Goal: Navigation & Orientation: Find specific page/section

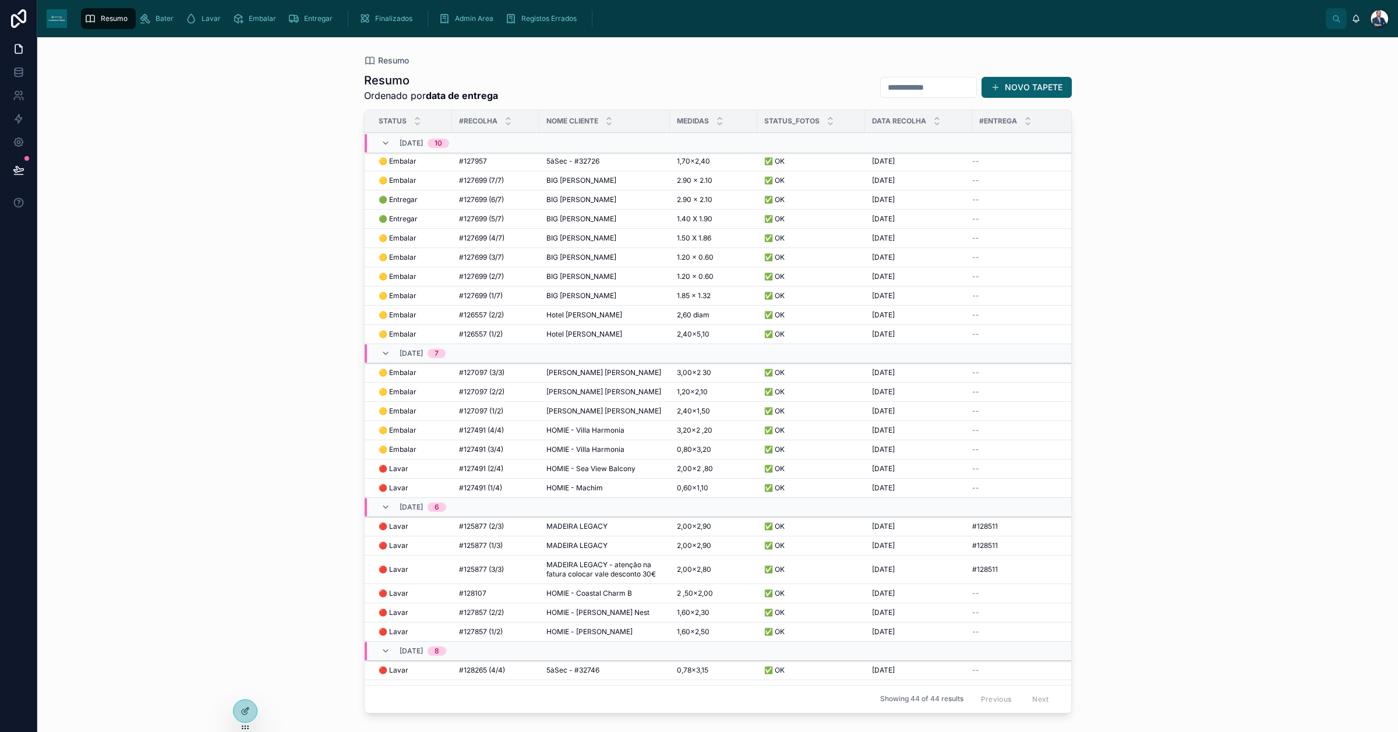
click at [574, 159] on span "5àSec - #32726" at bounding box center [572, 161] width 53 height 9
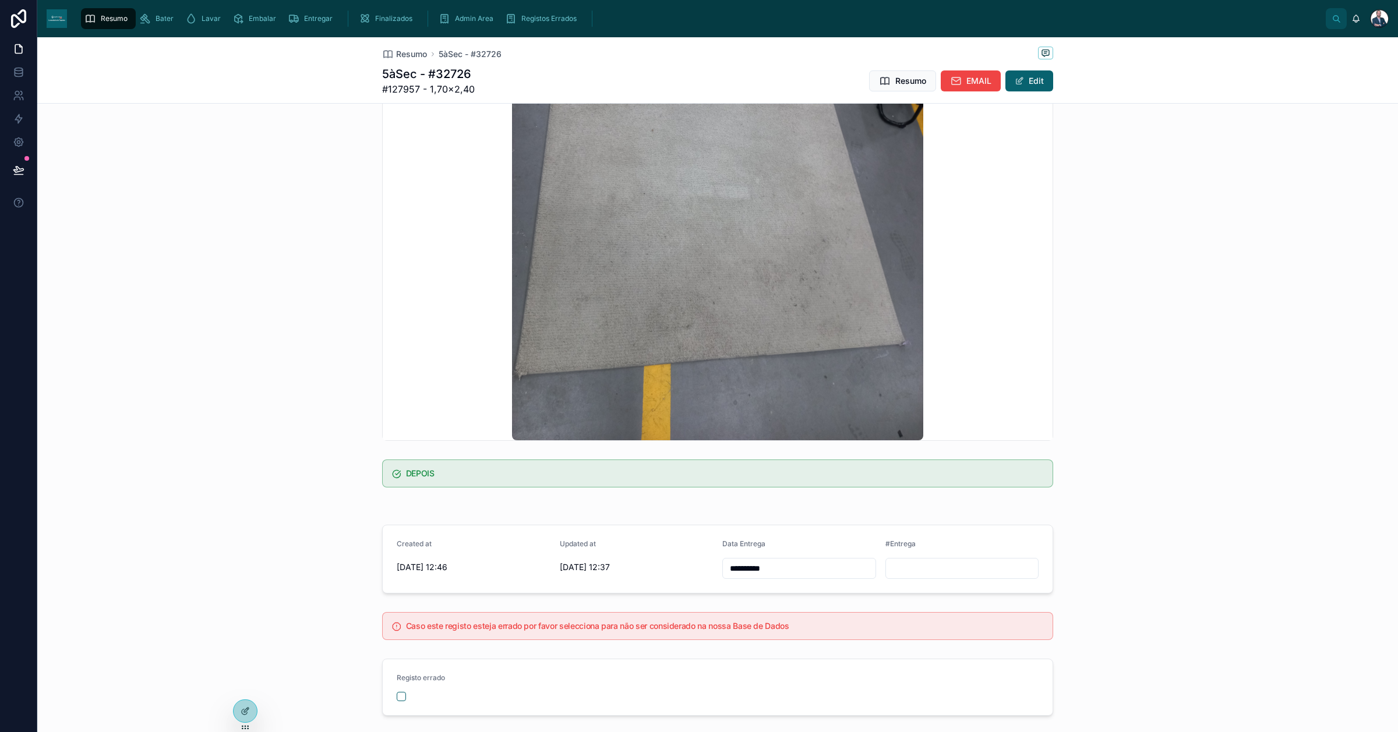
scroll to position [418, 0]
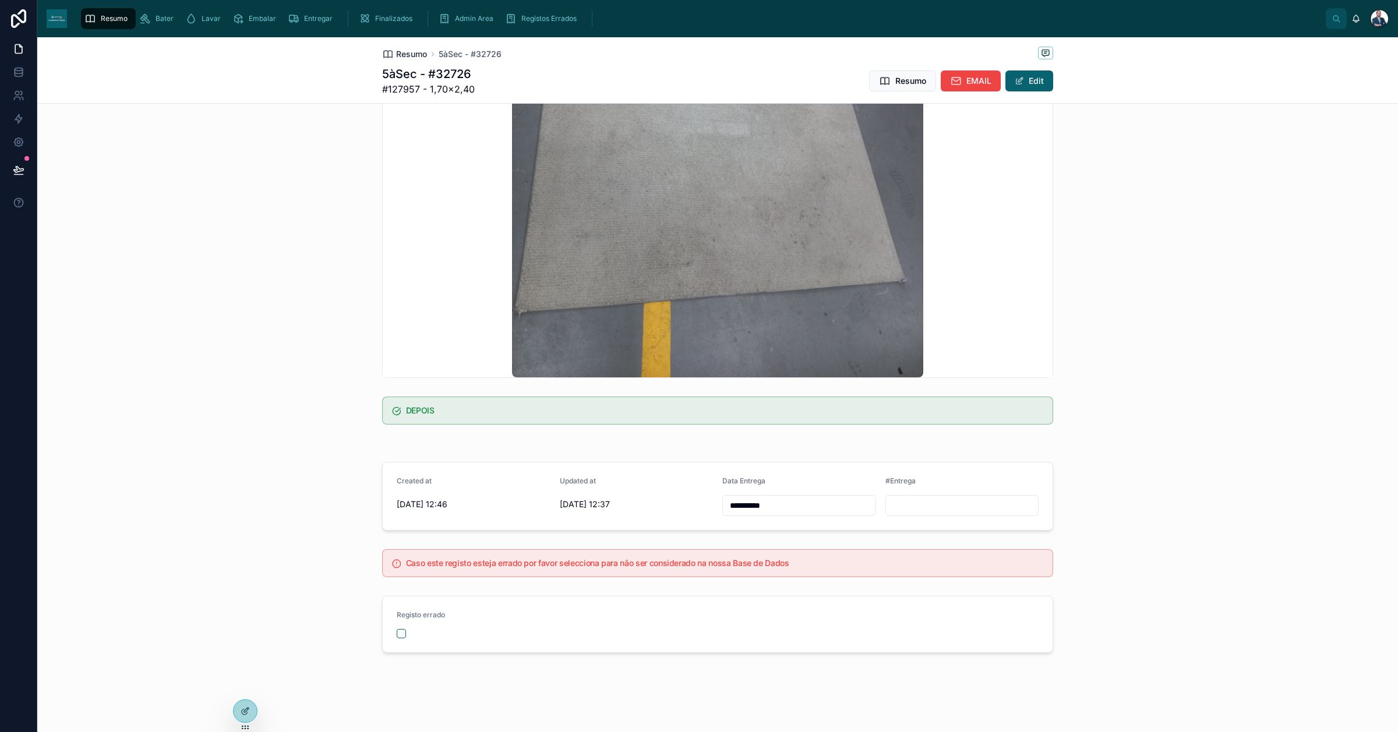
click at [414, 54] on span "Resumo" at bounding box center [411, 54] width 31 height 12
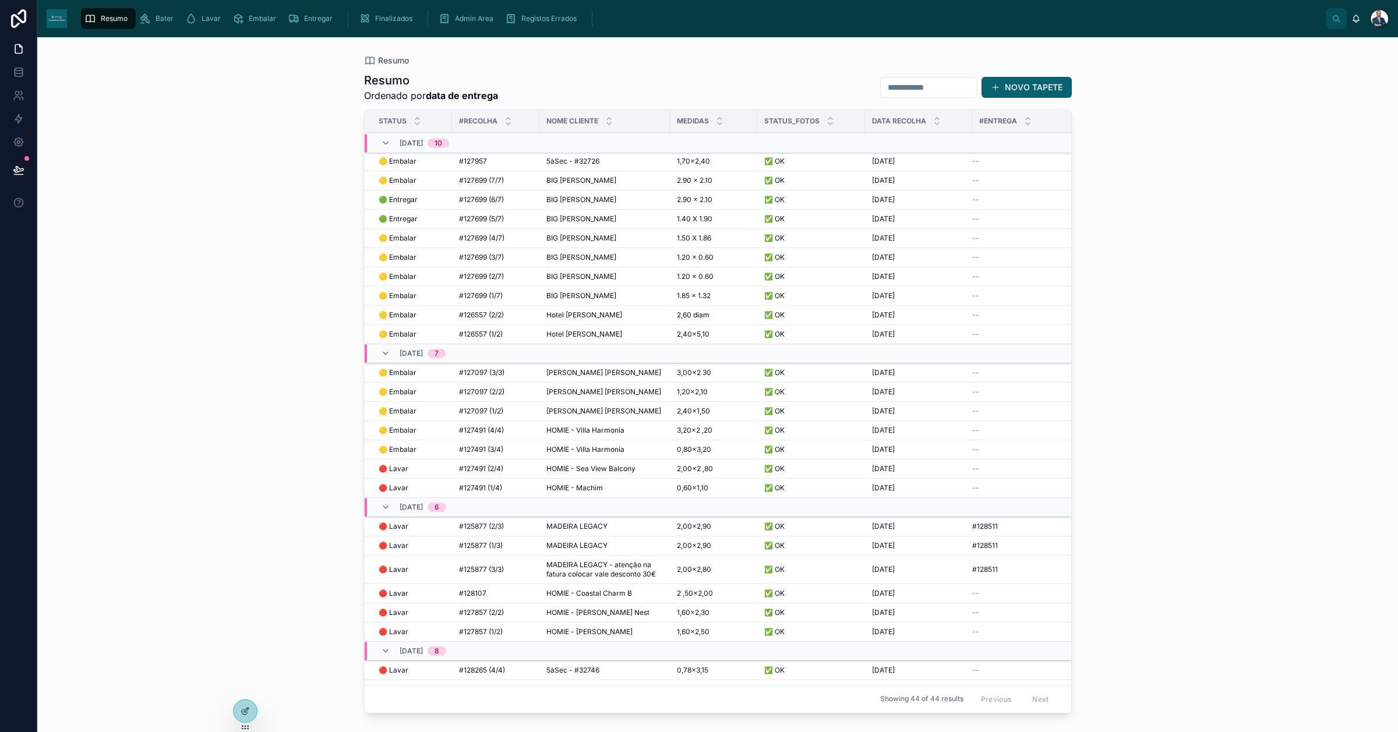
click at [461, 186] on td "#127699 (7/7) #127699 (7/7)" at bounding box center [495, 180] width 87 height 19
click at [466, 184] on span "#127699 (7/7)" at bounding box center [481, 180] width 45 height 9
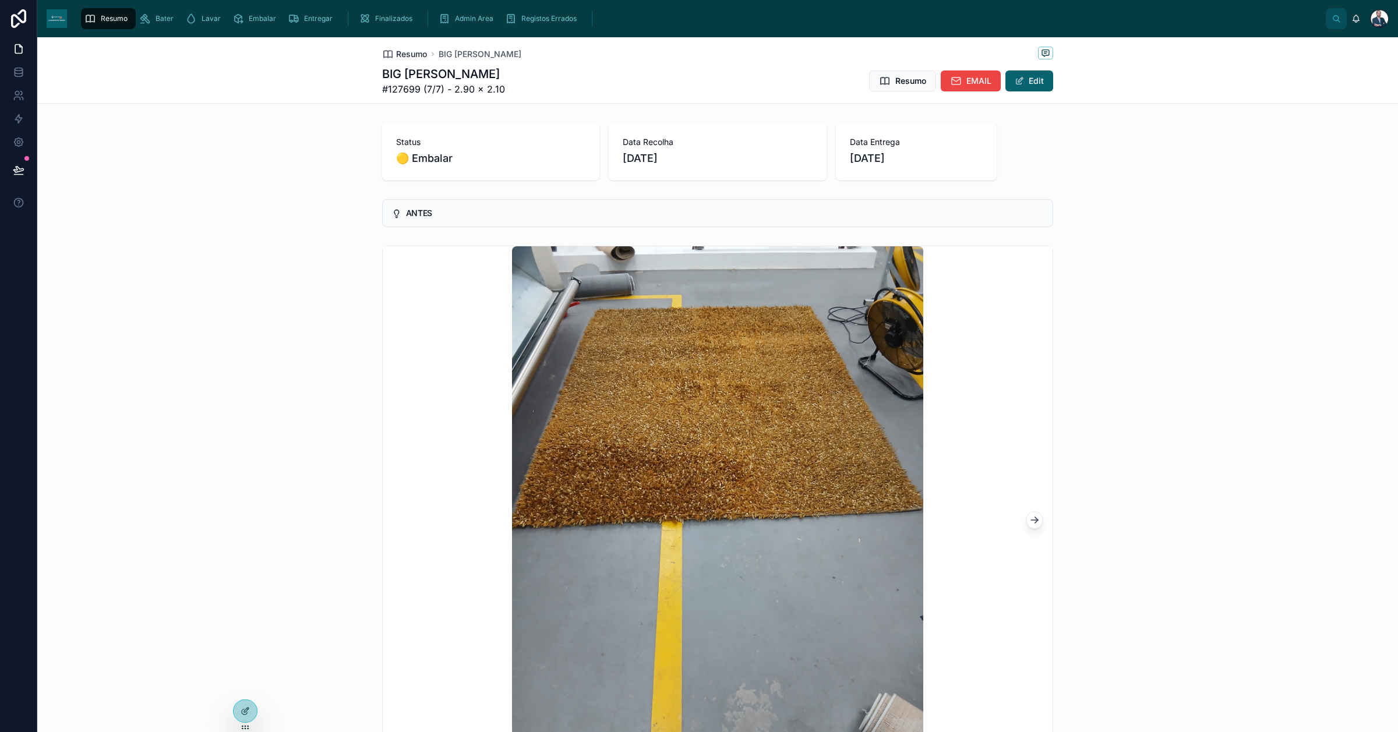
click at [405, 54] on span "Resumo" at bounding box center [411, 54] width 31 height 12
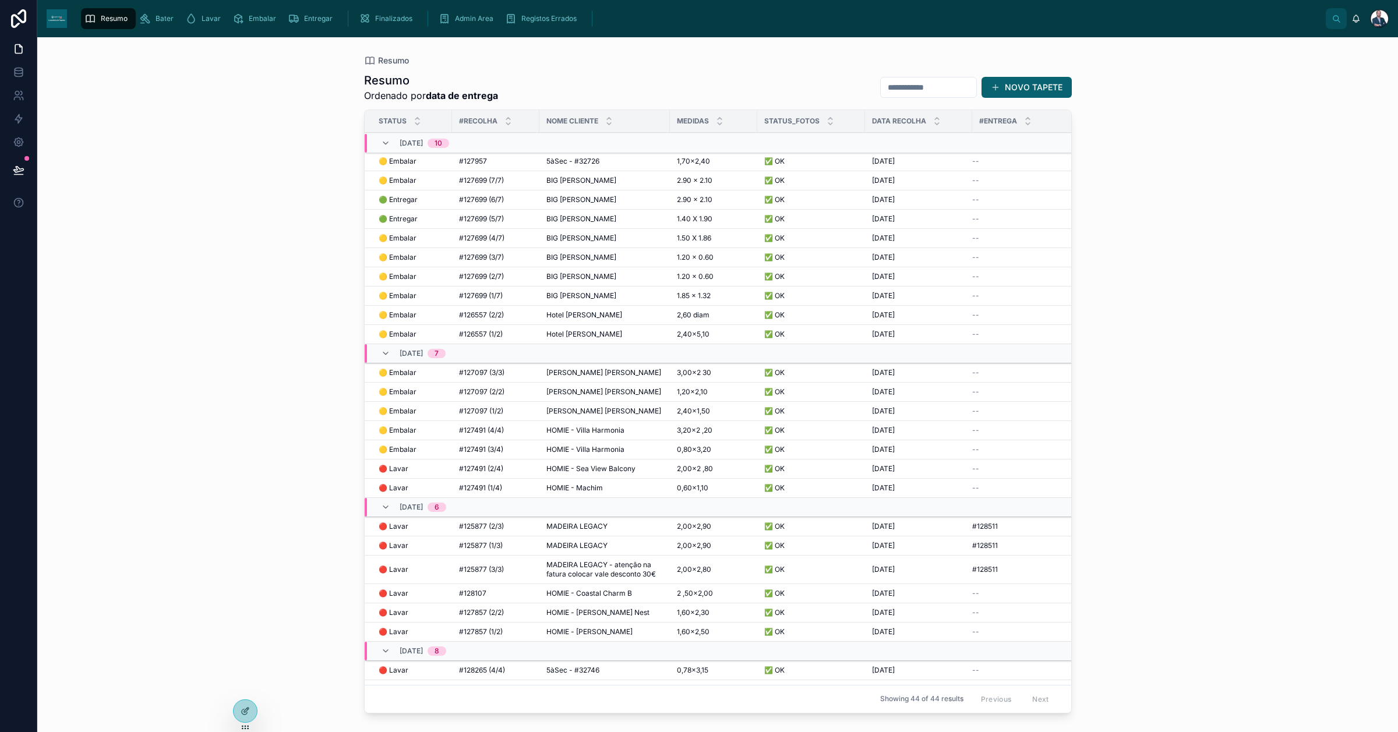
click at [407, 236] on span "🟡 Embalar" at bounding box center [398, 238] width 38 height 9
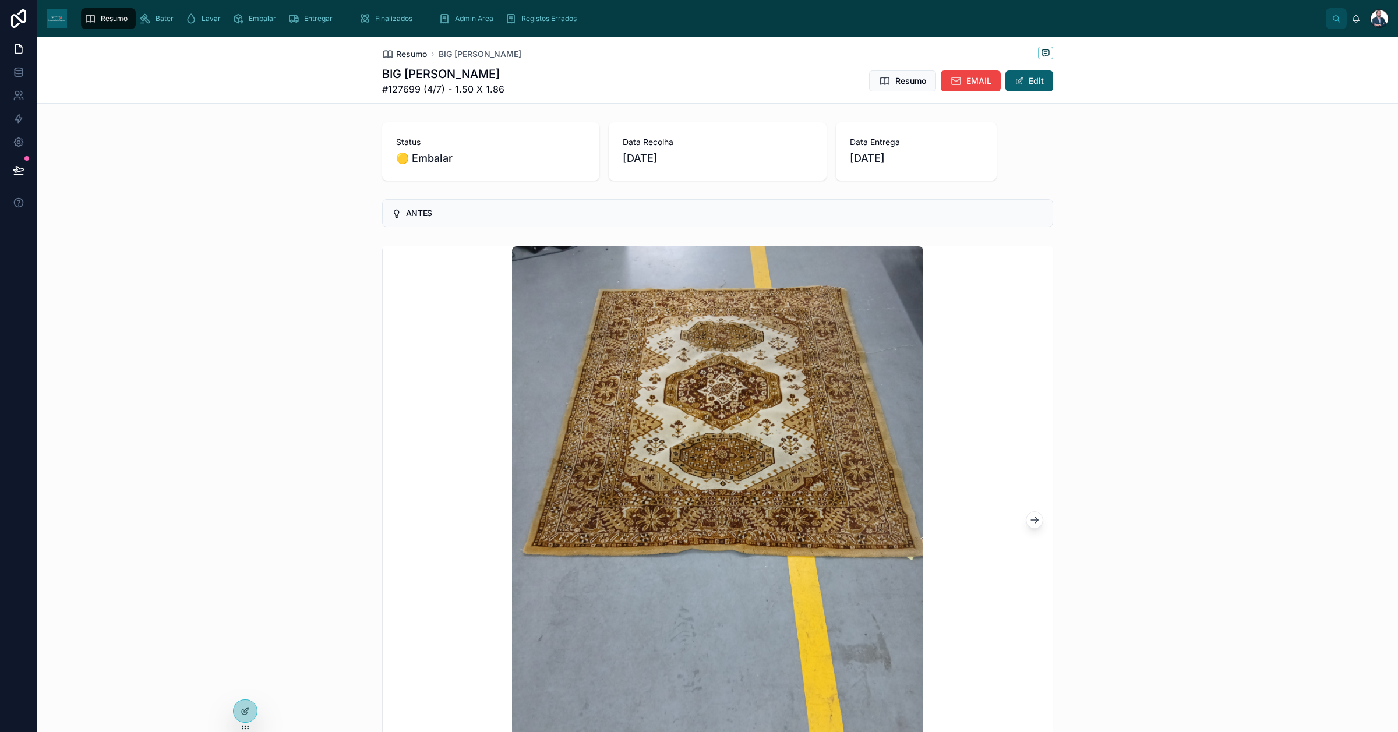
click at [419, 51] on span "Resumo" at bounding box center [411, 54] width 31 height 12
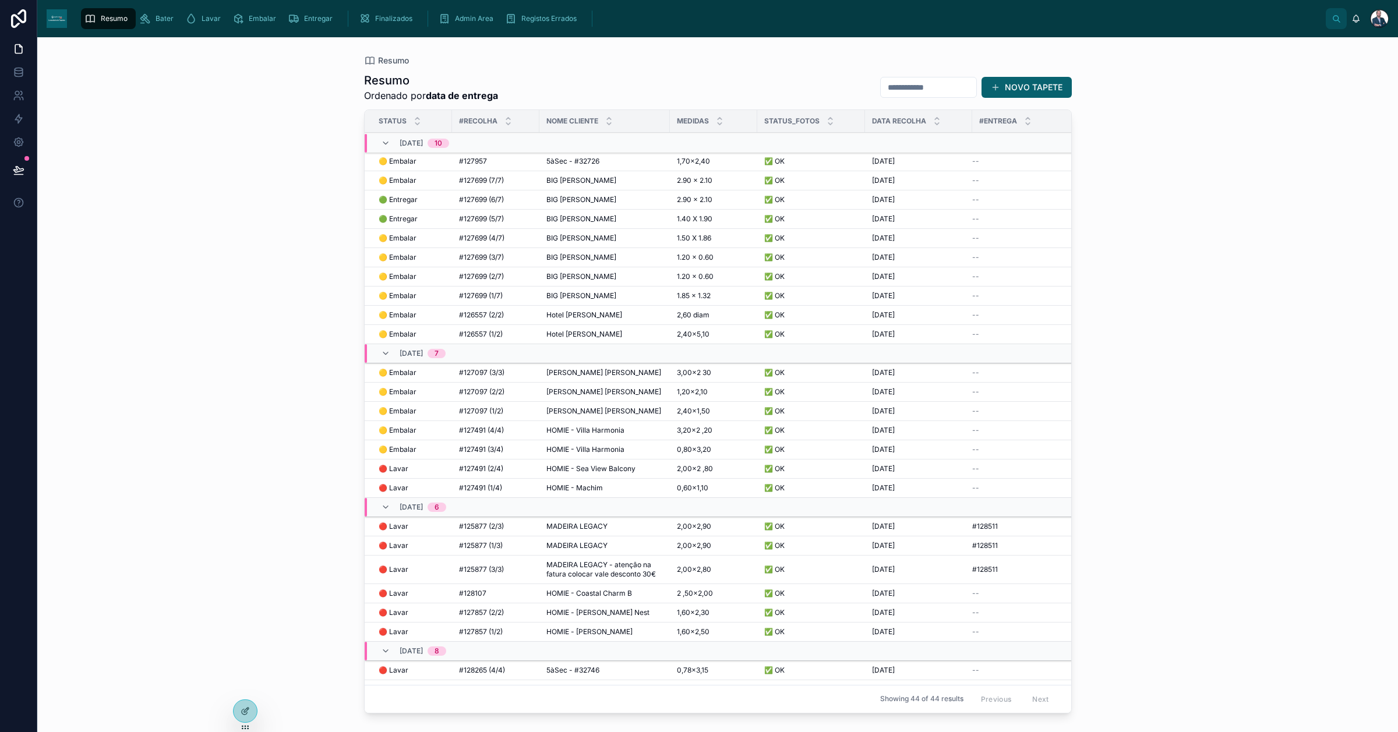
click at [408, 260] on span "🟡 Embalar" at bounding box center [398, 257] width 38 height 9
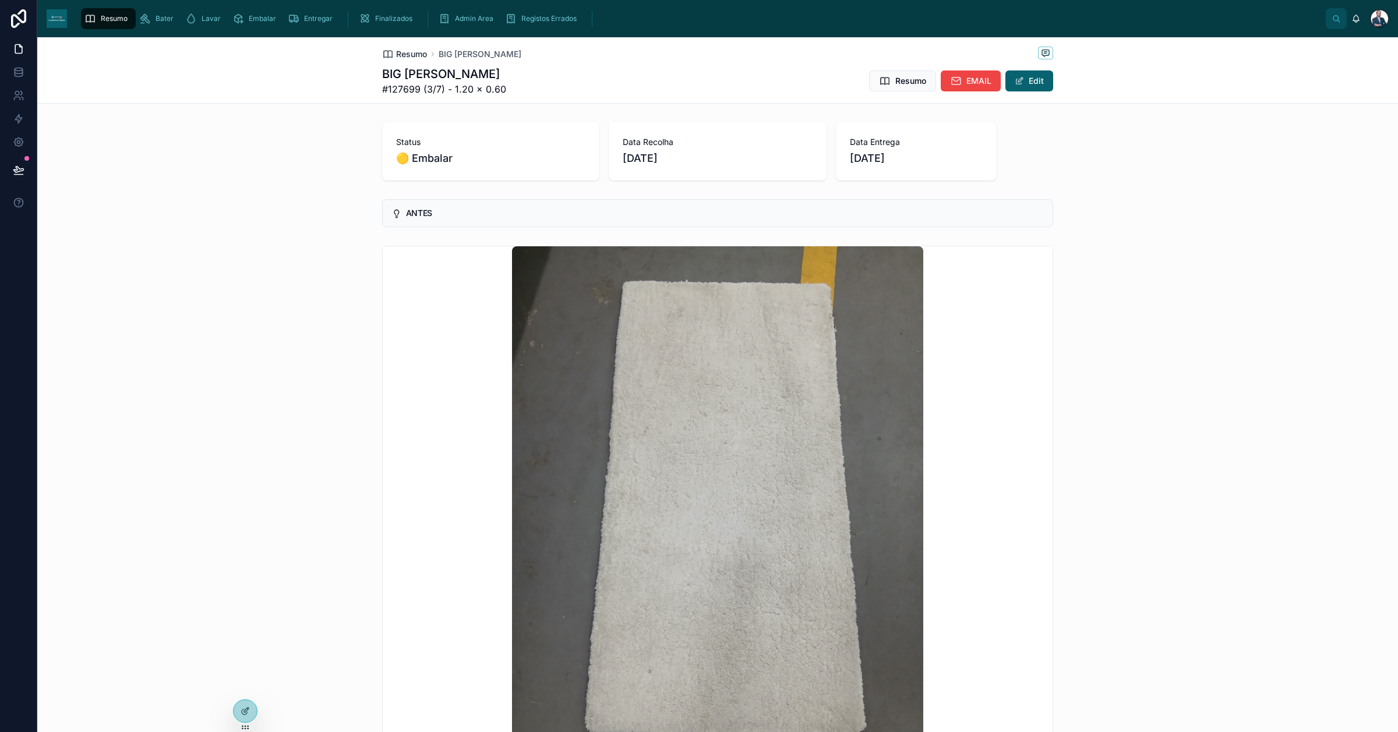
click at [402, 55] on span "Resumo" at bounding box center [411, 54] width 31 height 12
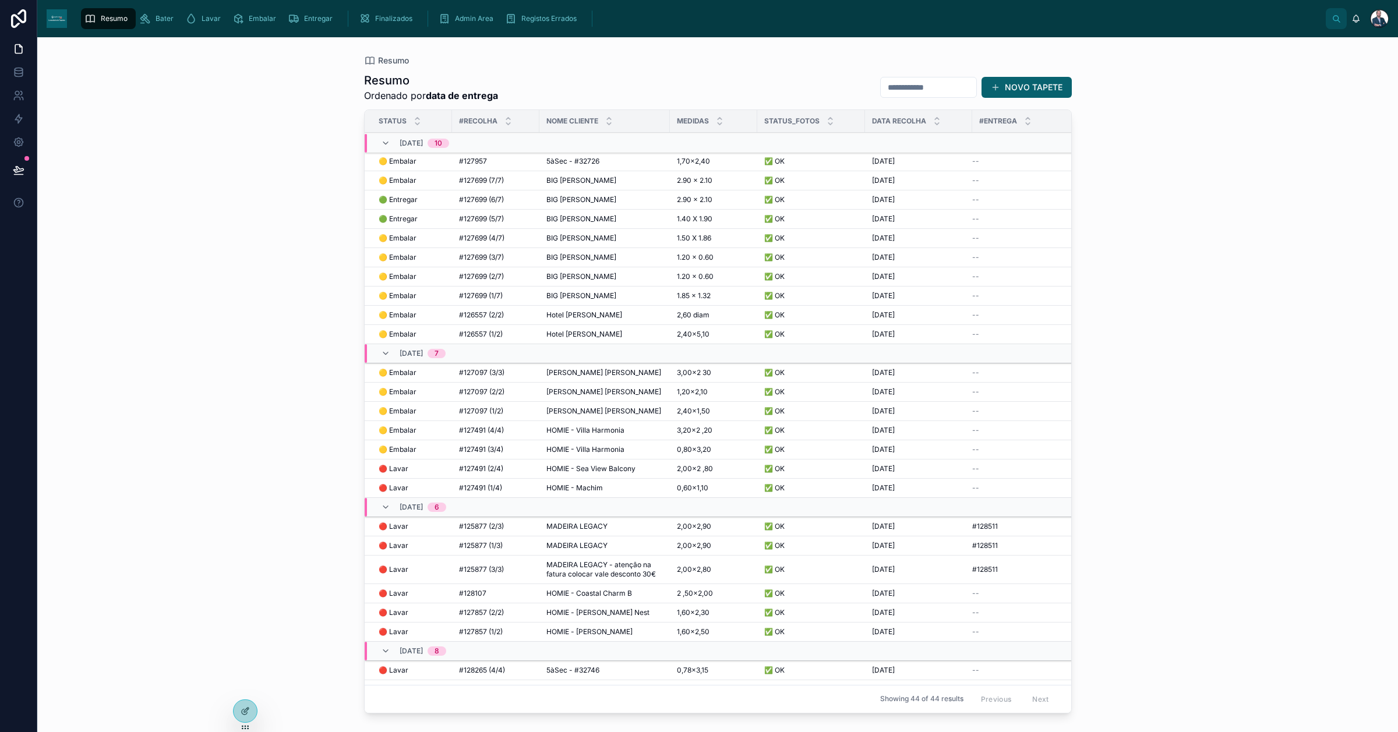
click at [404, 293] on span "🟡 Embalar" at bounding box center [398, 295] width 38 height 9
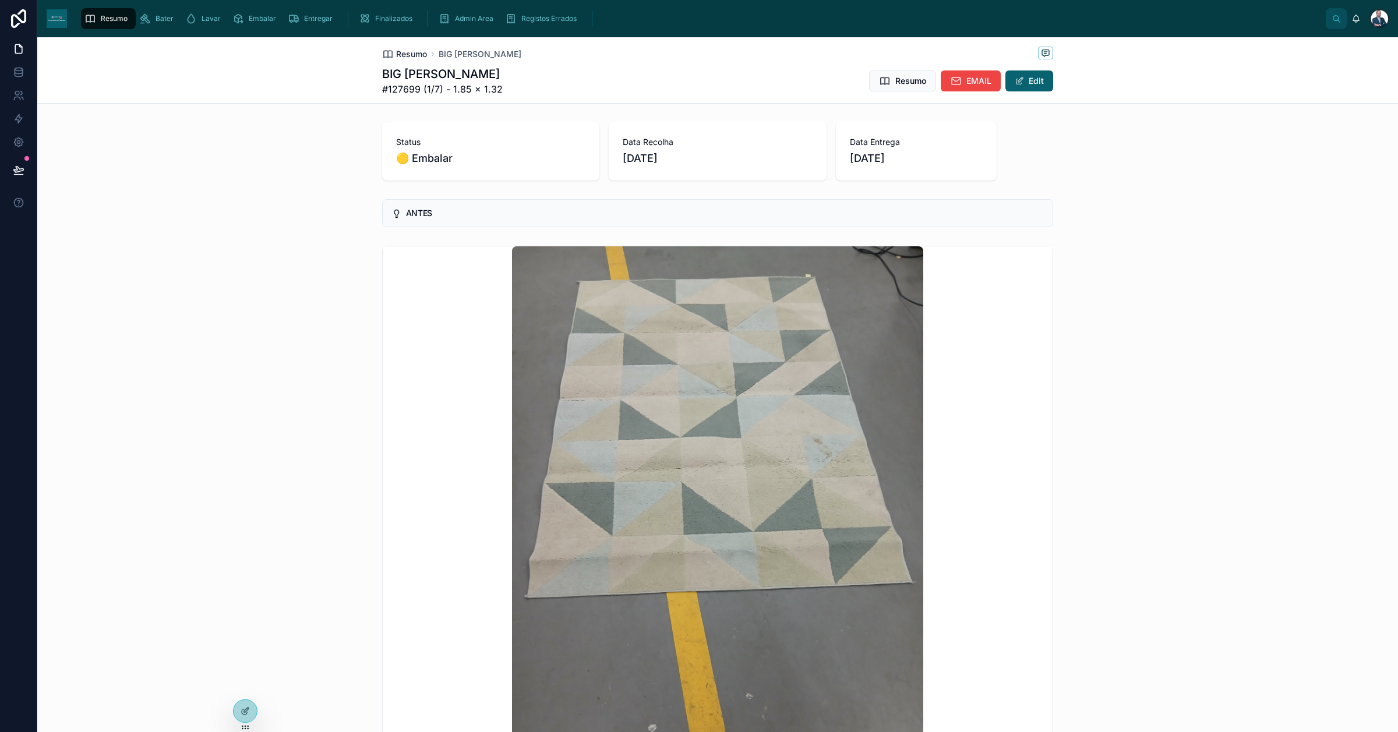
click at [411, 50] on span "Resumo" at bounding box center [411, 54] width 31 height 12
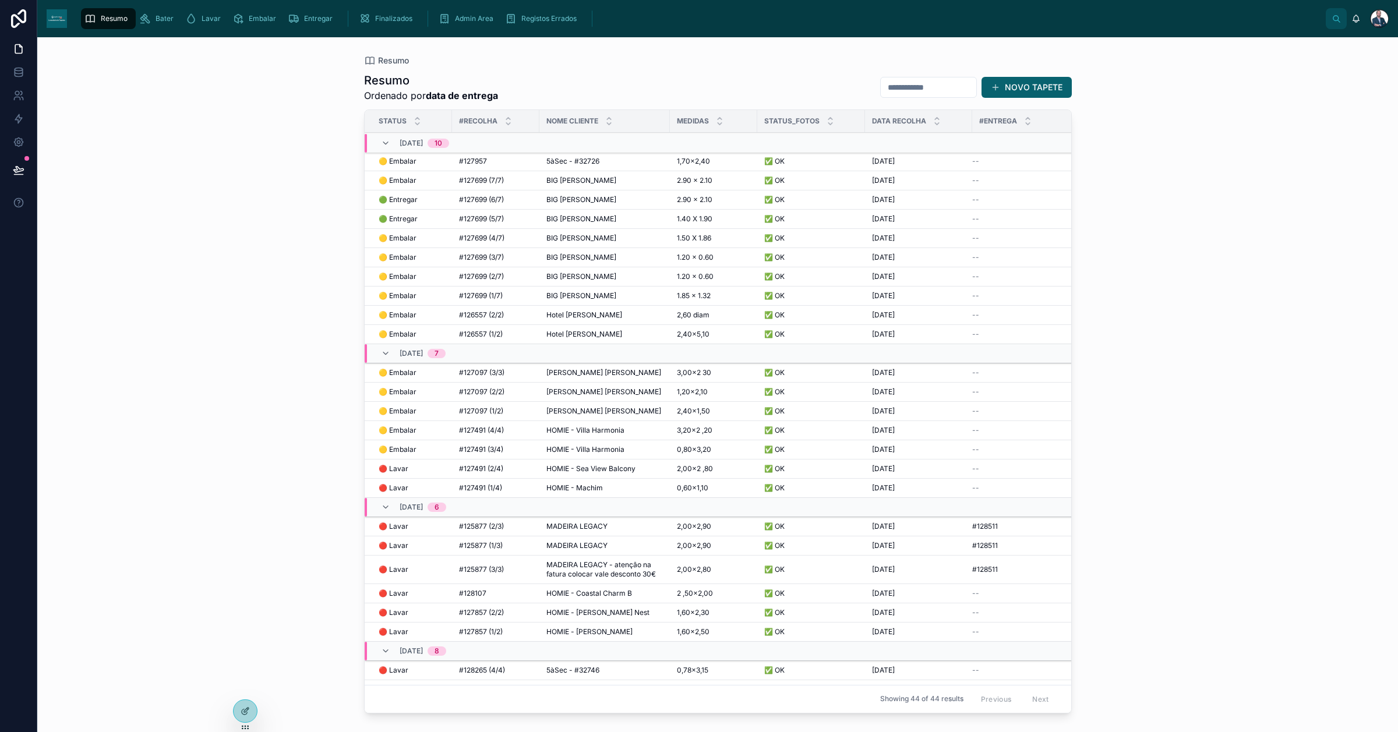
click at [399, 316] on span "🟡 Embalar" at bounding box center [398, 314] width 38 height 9
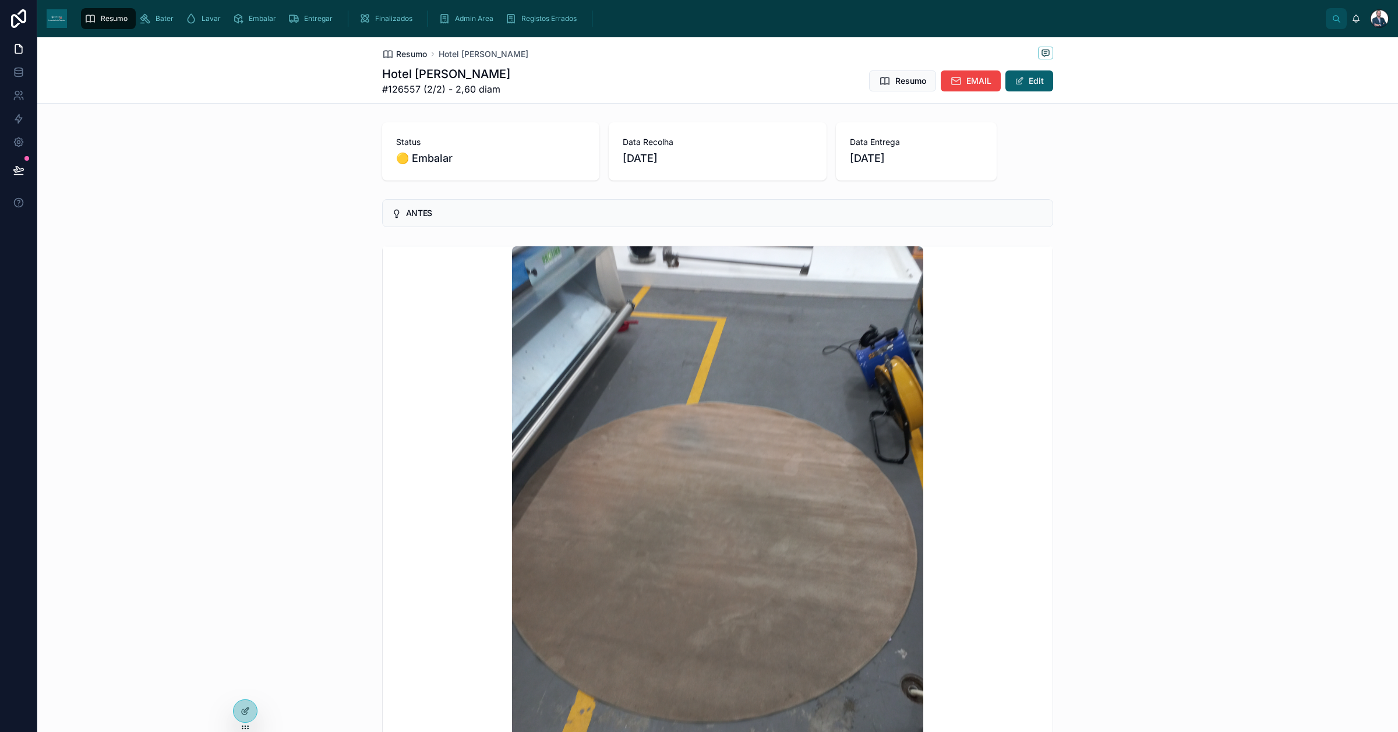
click at [408, 51] on span "Resumo" at bounding box center [411, 54] width 31 height 12
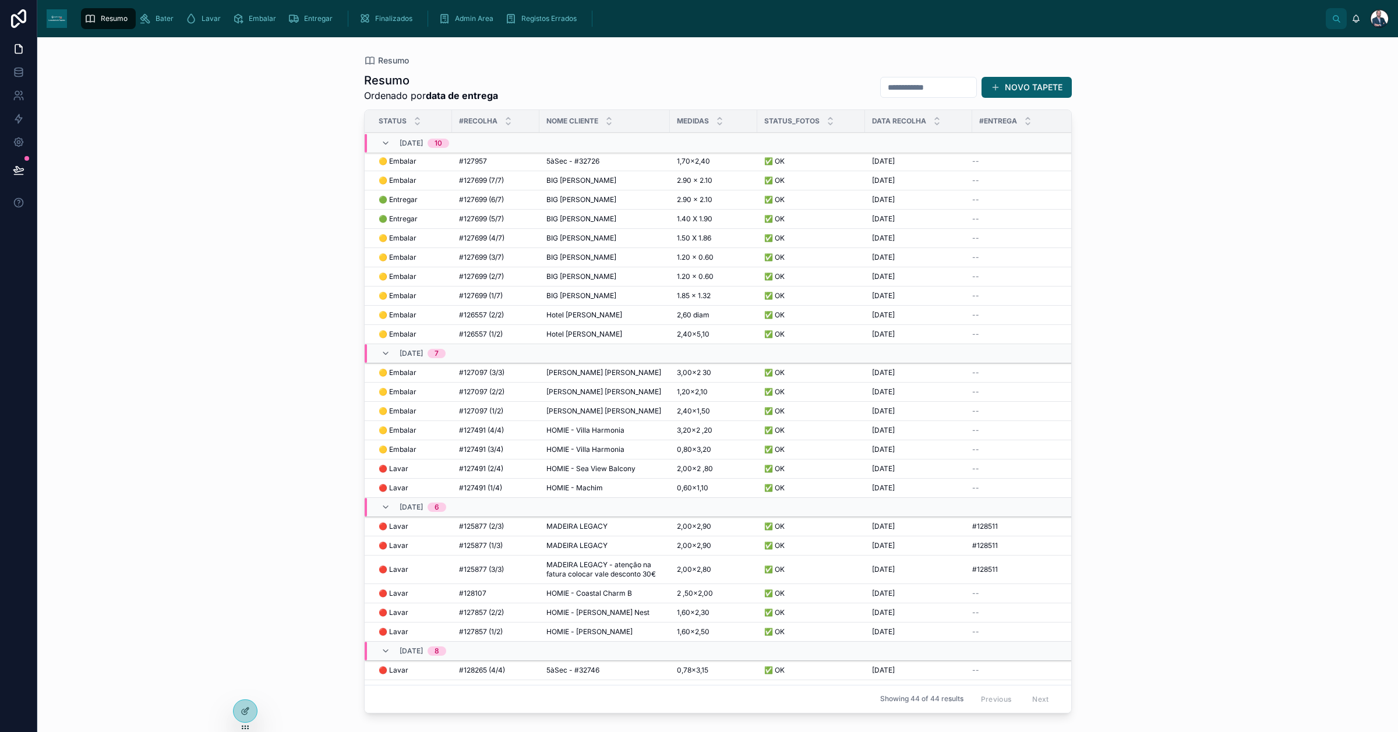
click at [394, 336] on span "🟡 Embalar" at bounding box center [398, 334] width 38 height 9
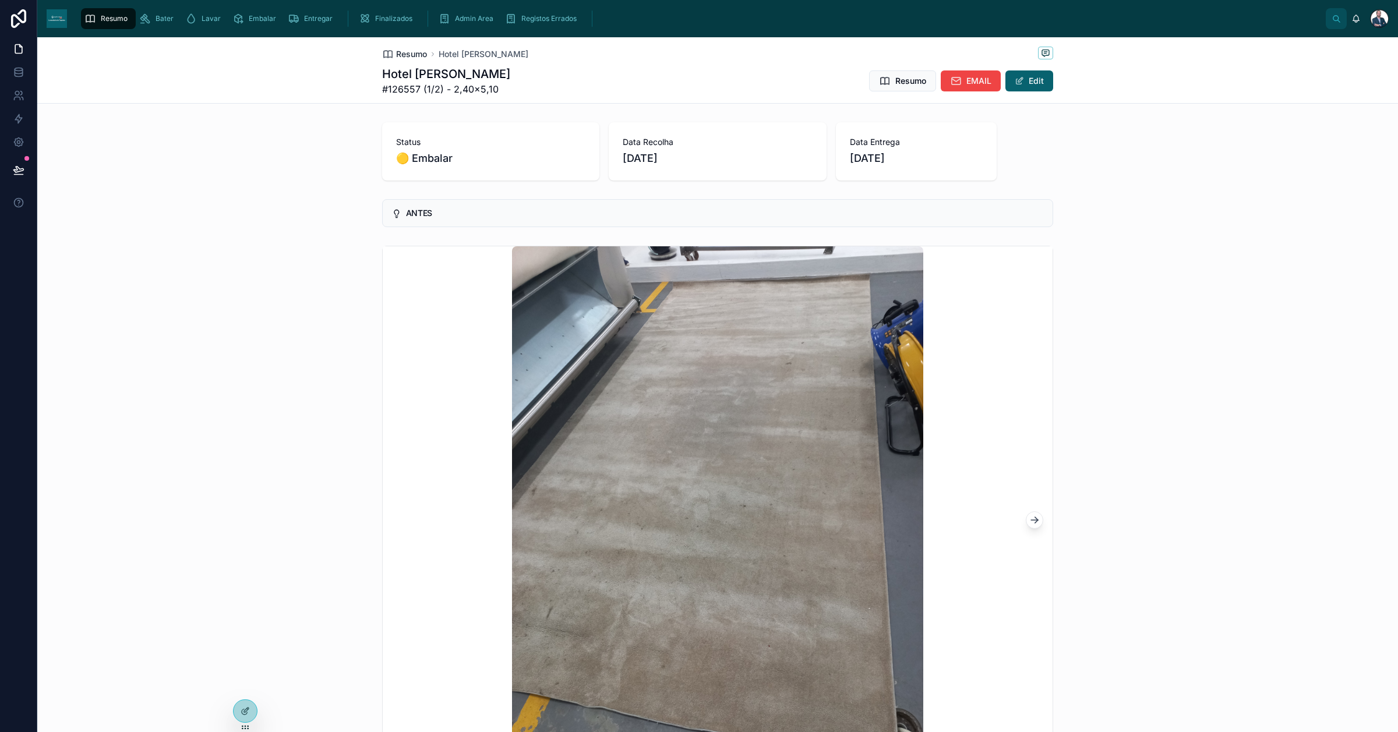
click at [405, 54] on span "Resumo" at bounding box center [411, 54] width 31 height 12
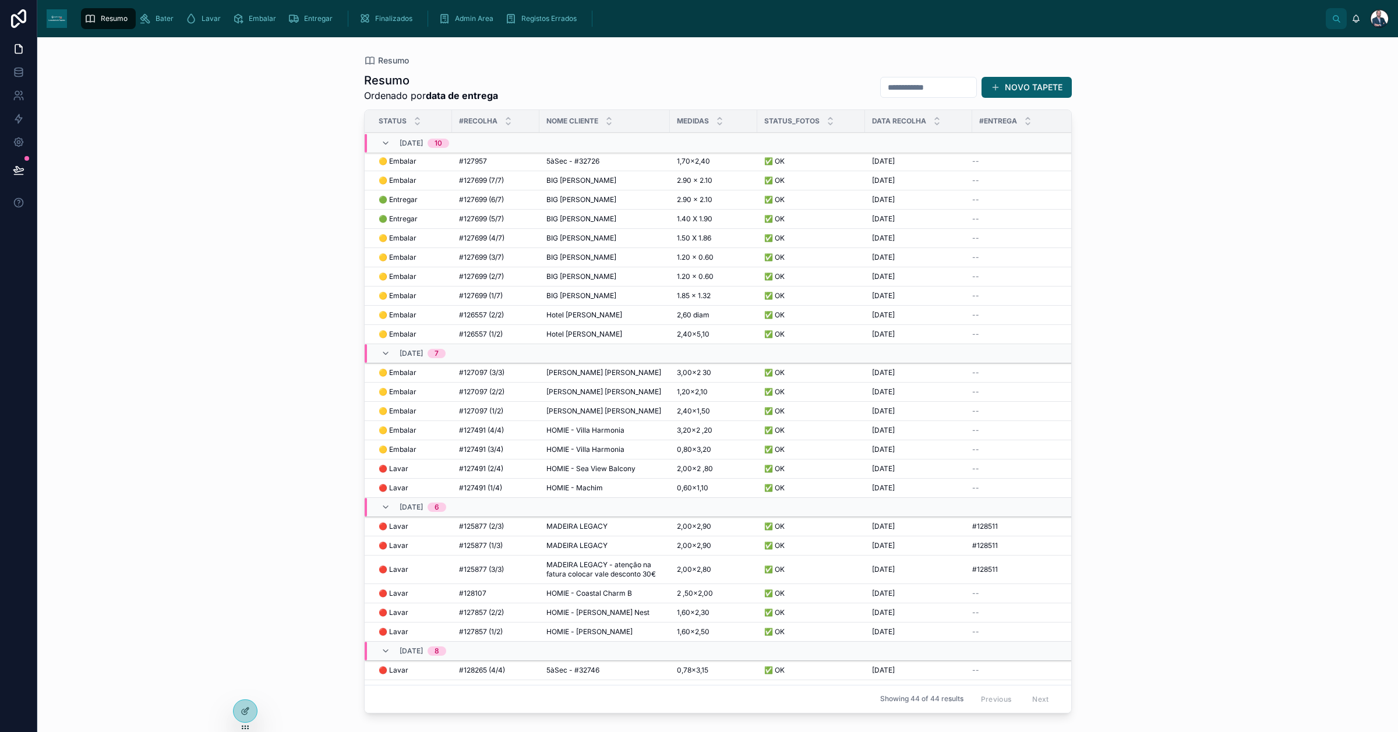
click at [485, 377] on span "#127097 (3/3)" at bounding box center [481, 372] width 45 height 9
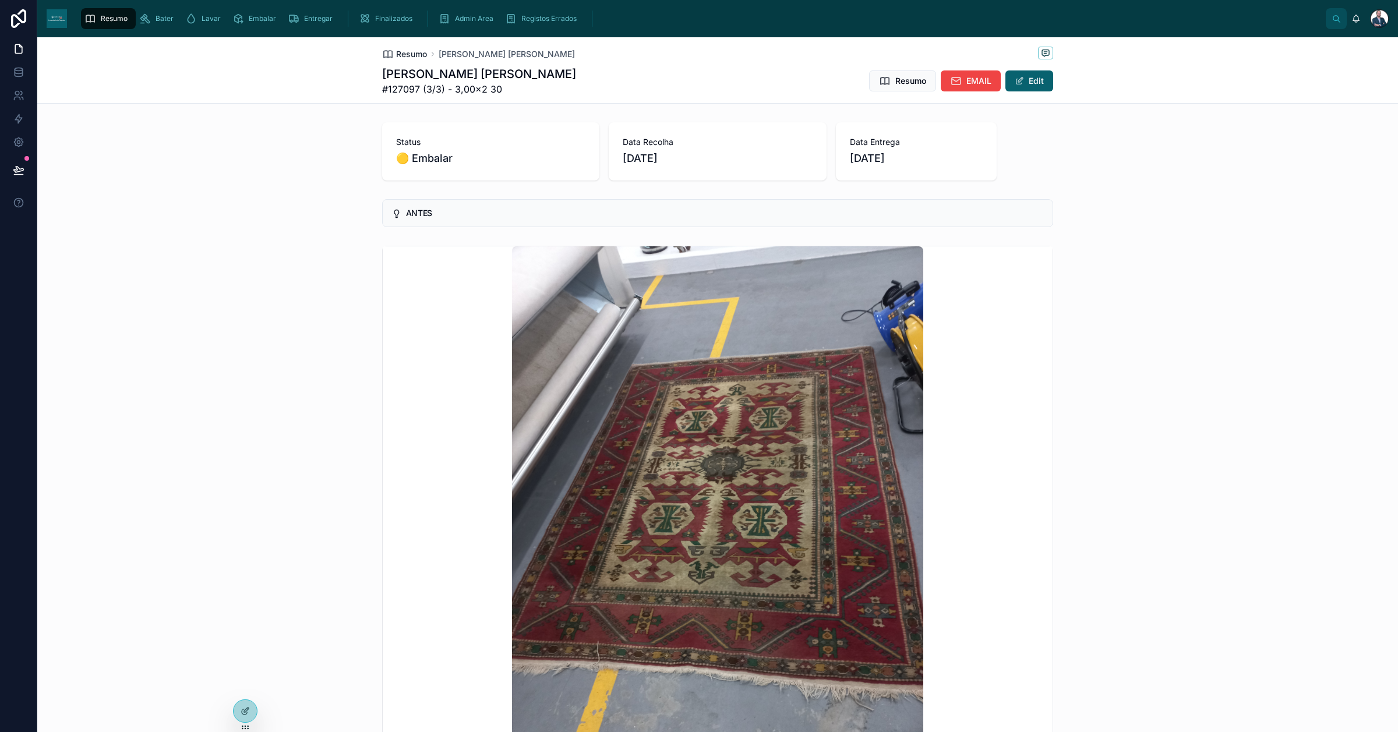
click at [411, 55] on span "Resumo" at bounding box center [411, 54] width 31 height 12
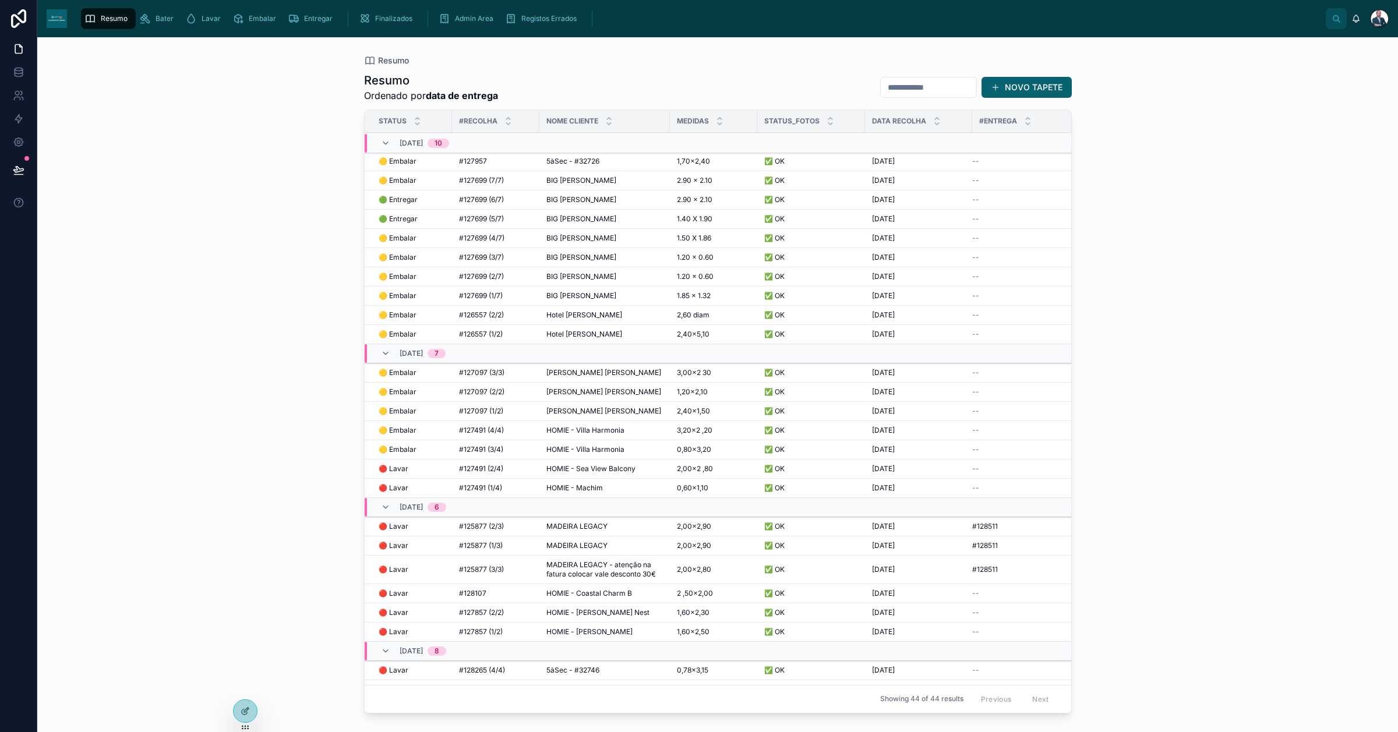
click at [408, 376] on span "🟡 Embalar" at bounding box center [398, 372] width 38 height 9
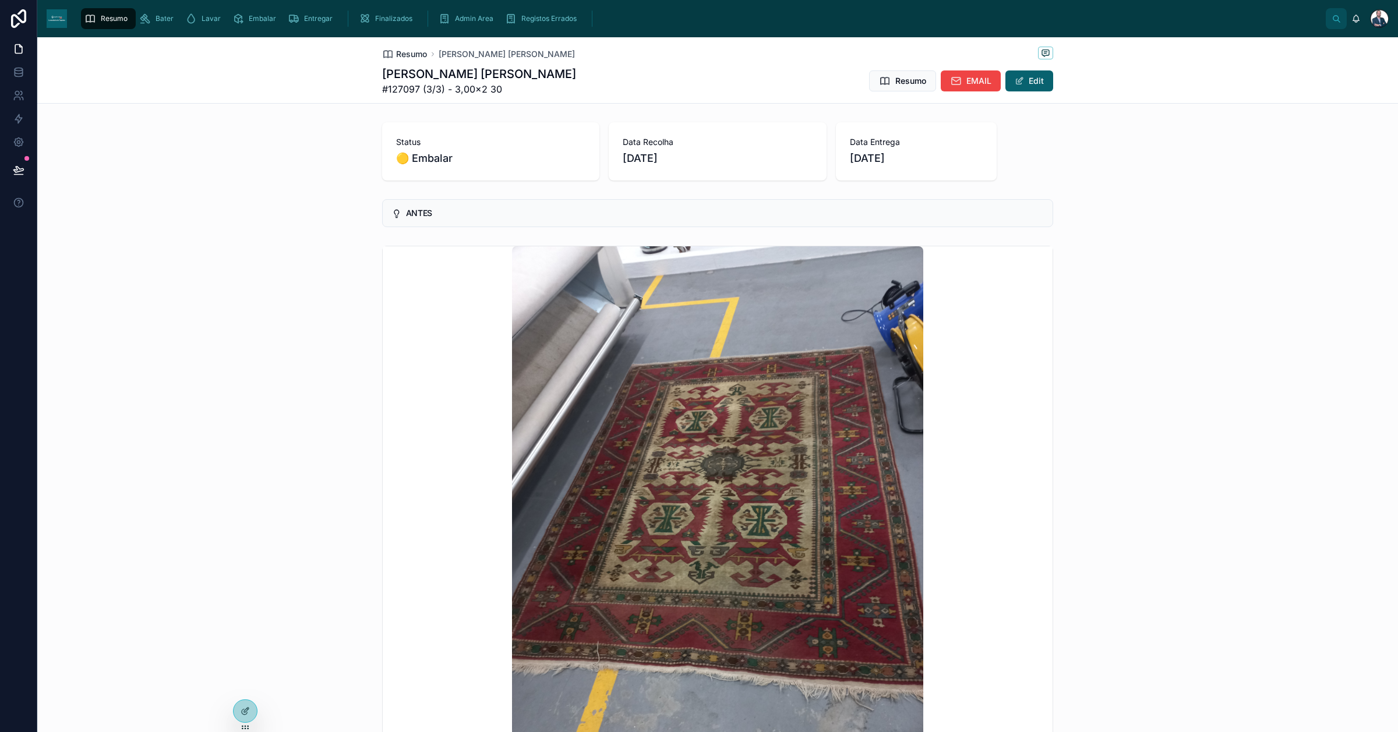
click at [400, 56] on span "Resumo" at bounding box center [411, 54] width 31 height 12
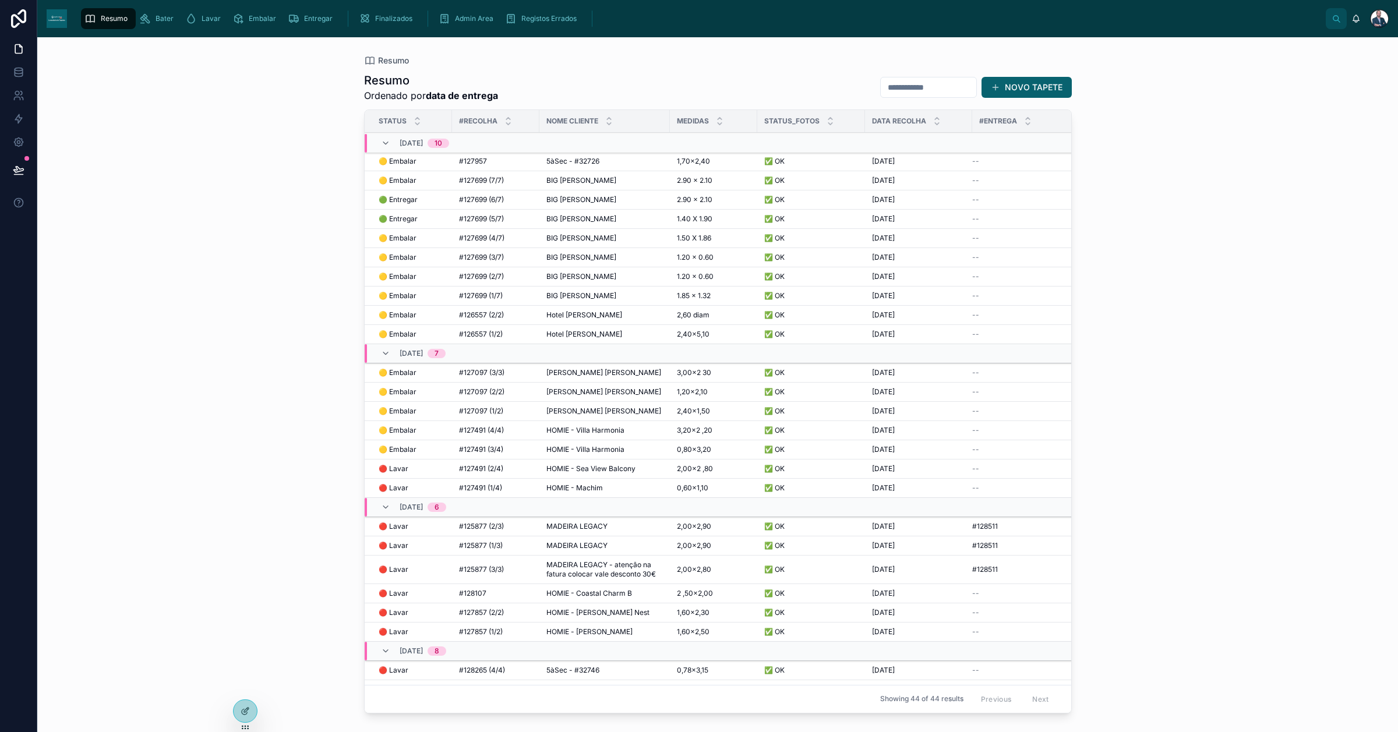
click at [405, 395] on span "🟡 Embalar" at bounding box center [398, 391] width 38 height 9
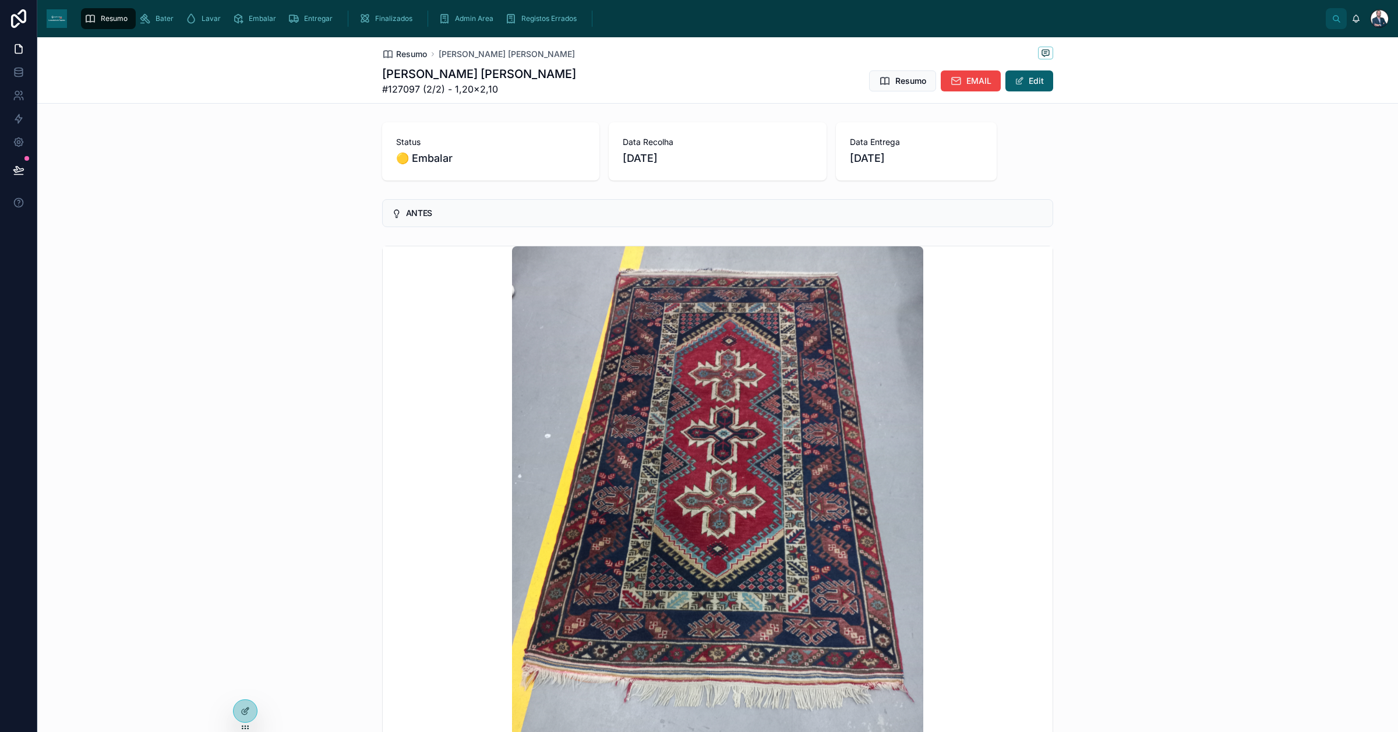
click at [414, 56] on span "Resumo" at bounding box center [411, 54] width 31 height 12
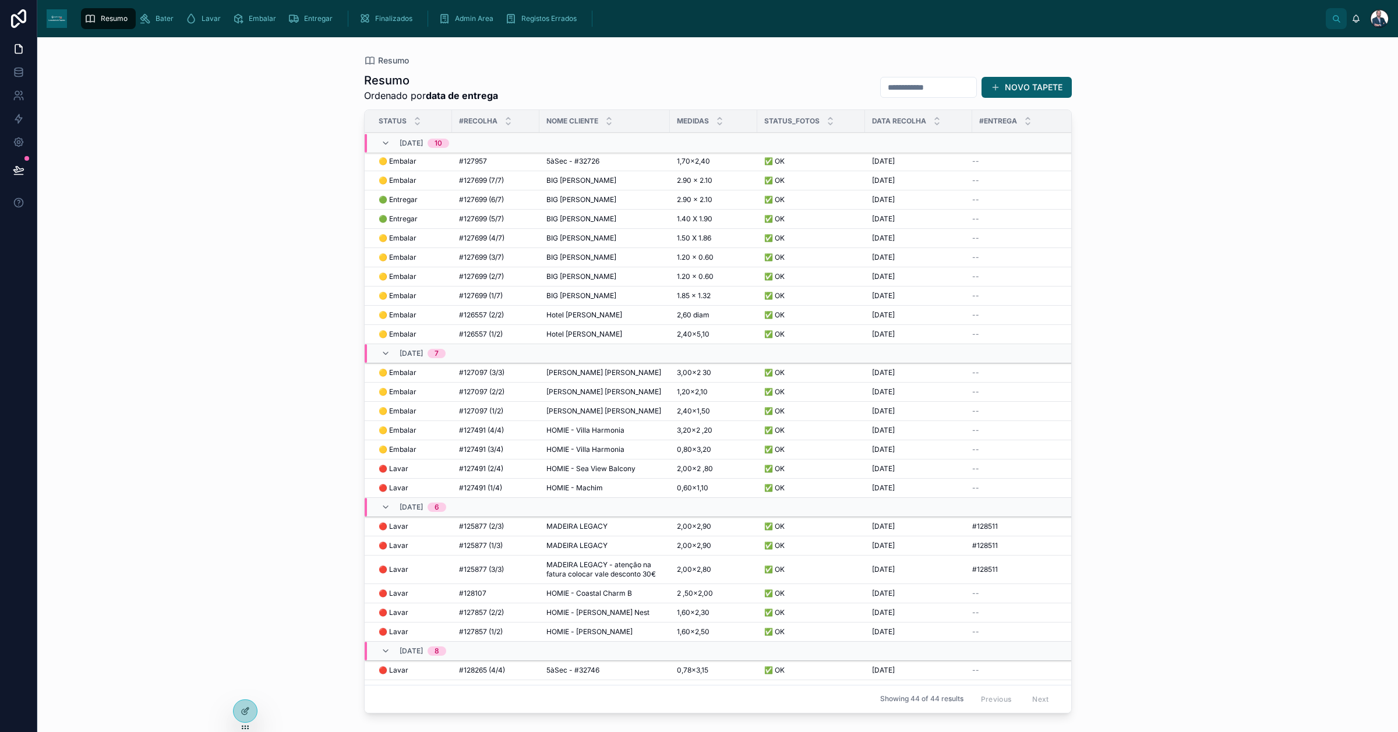
click at [414, 410] on span "🟡 Embalar" at bounding box center [398, 411] width 38 height 9
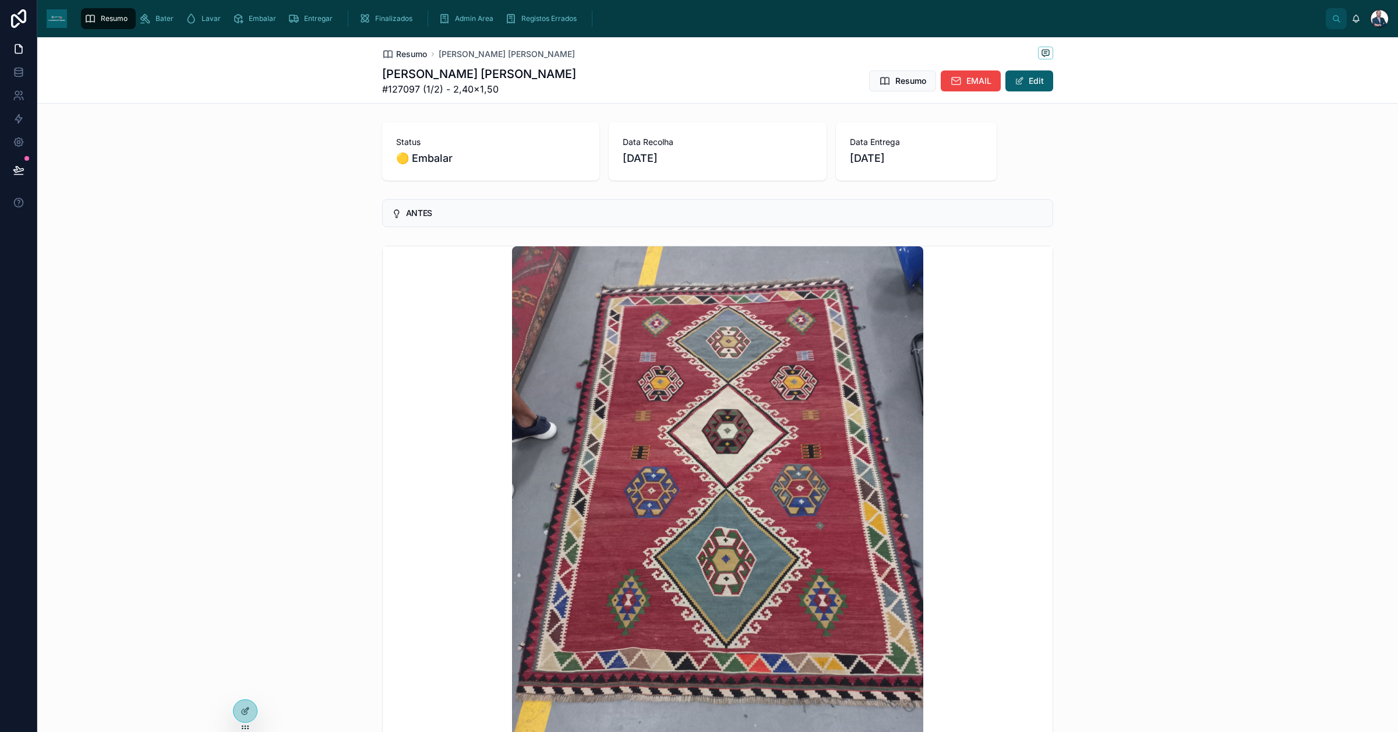
click at [414, 48] on span "Resumo" at bounding box center [411, 54] width 31 height 12
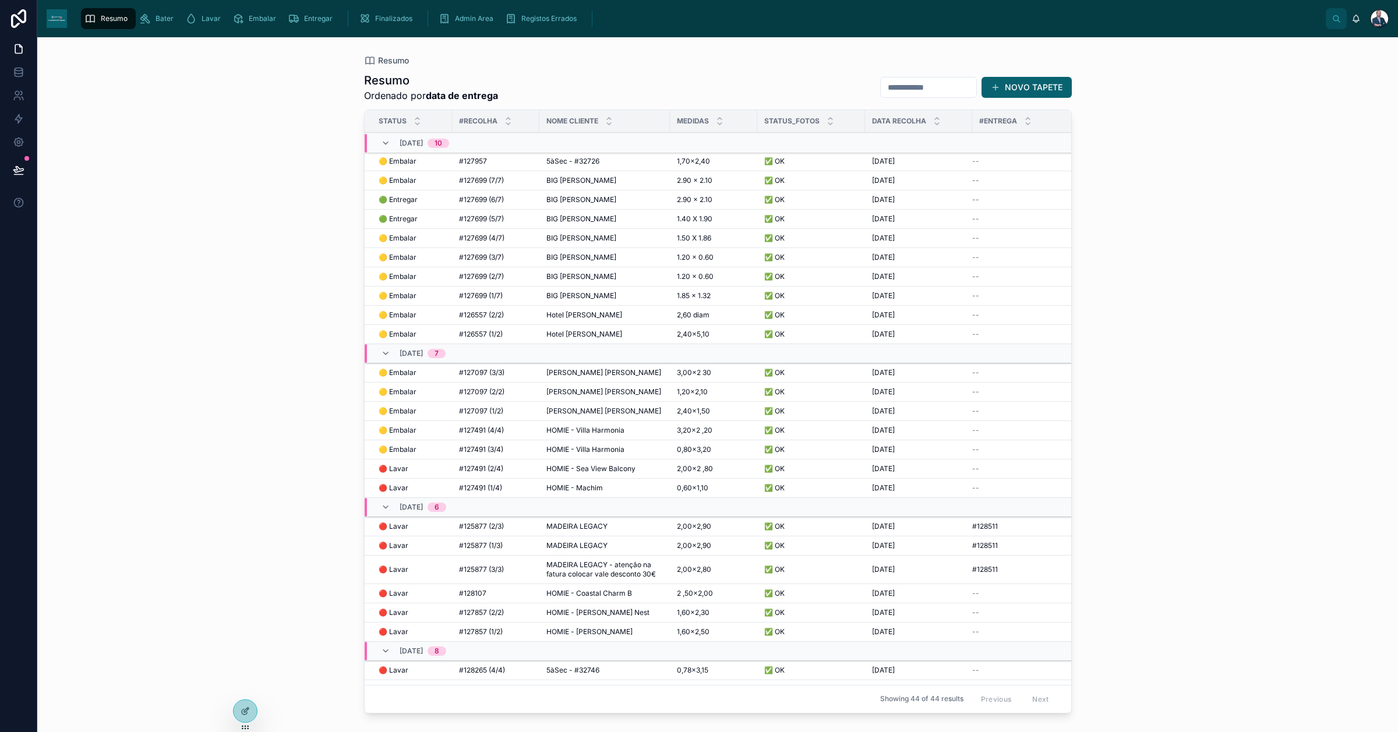
click at [563, 428] on span "HOMIE - Villa Harmonia" at bounding box center [585, 430] width 78 height 9
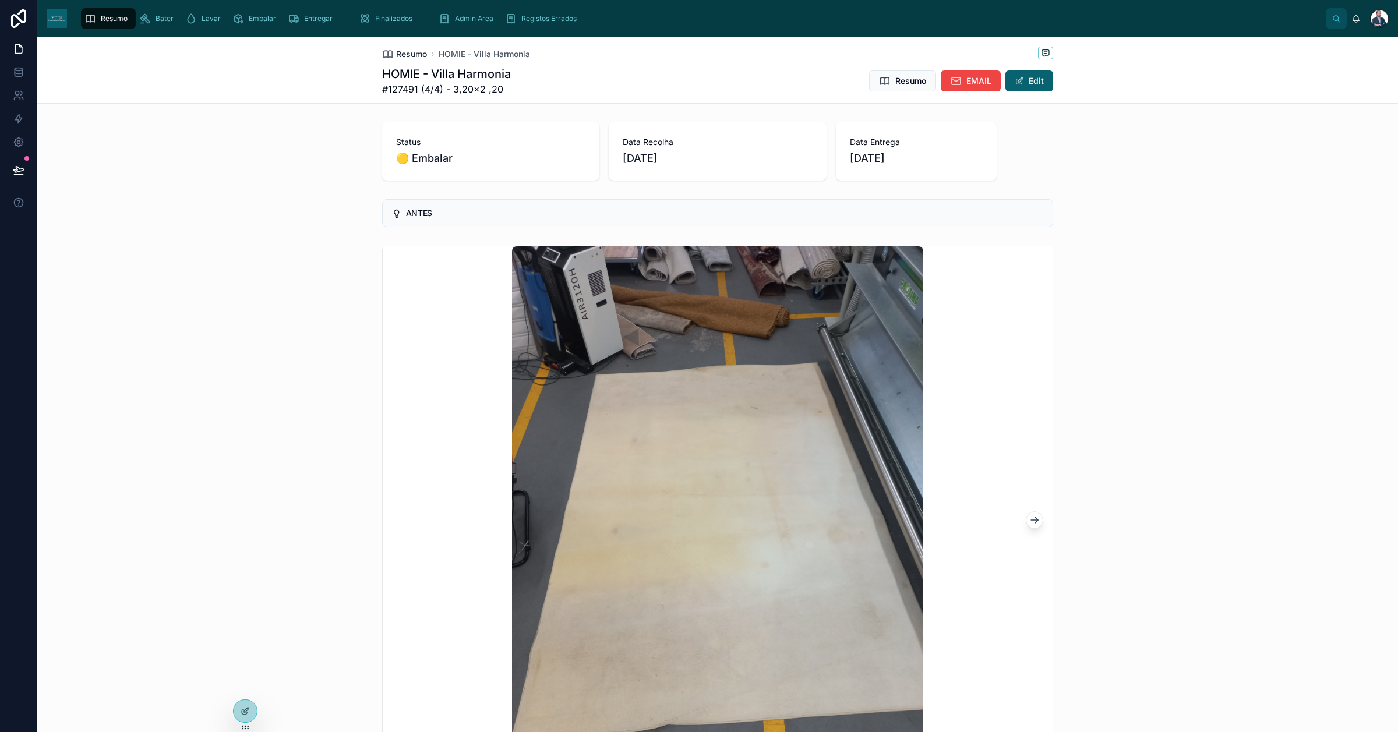
click at [397, 52] on span "Resumo" at bounding box center [411, 54] width 31 height 12
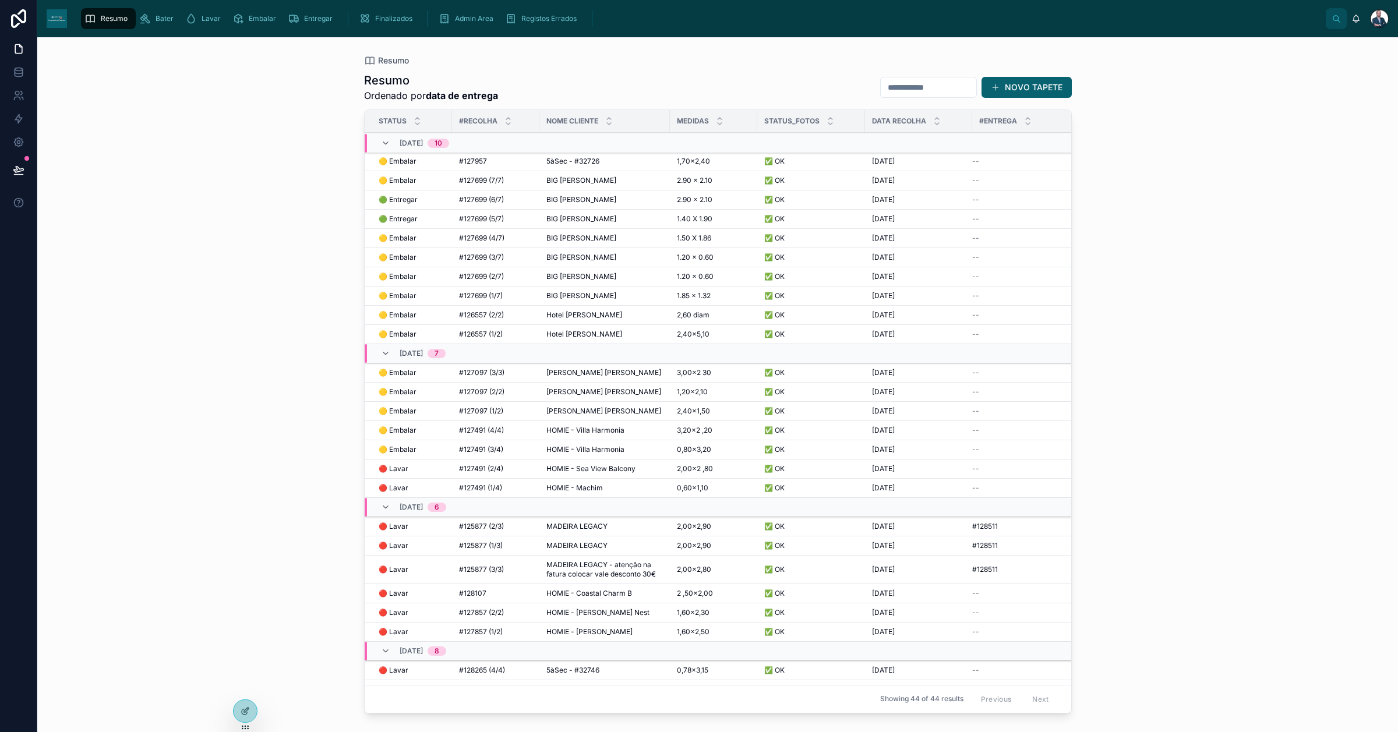
click at [509, 488] on div "#127491 (1/4) #127491 (1/4)" at bounding box center [495, 487] width 73 height 9
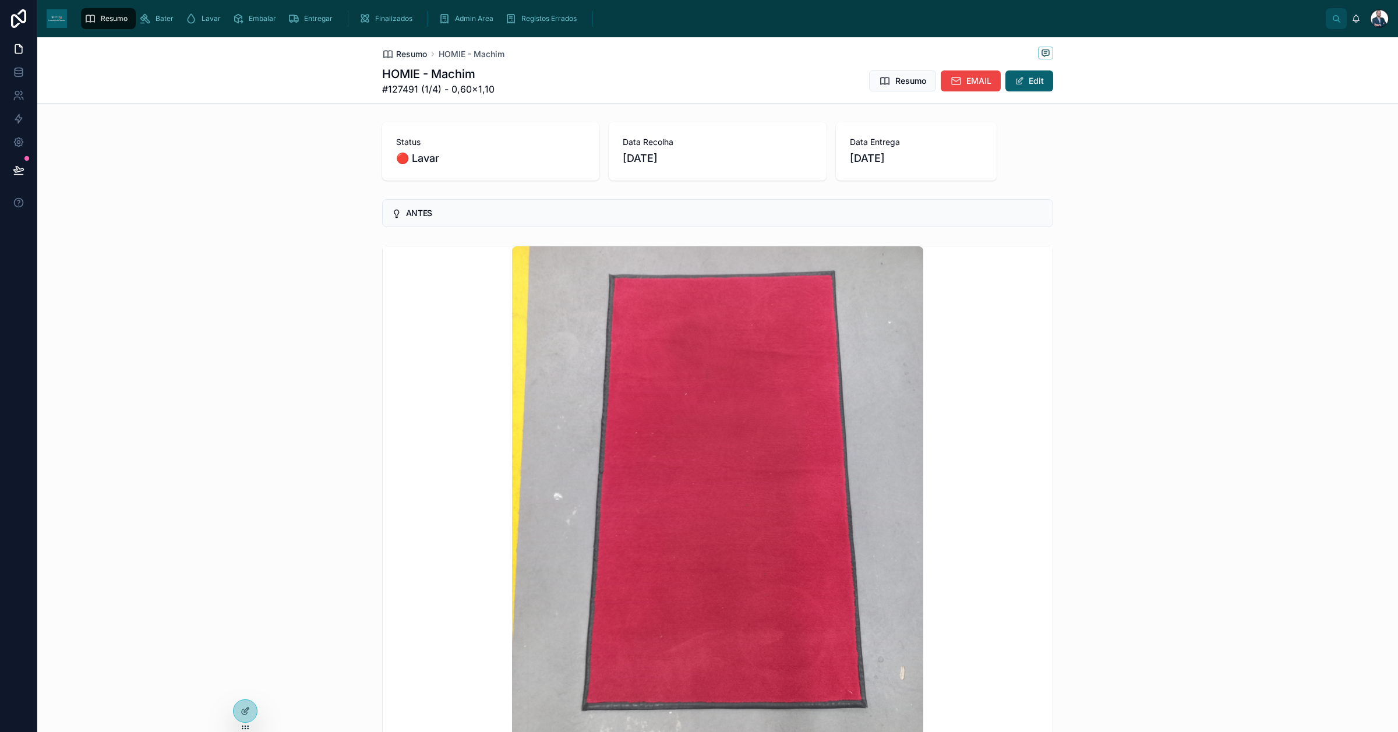
click at [416, 52] on span "Resumo" at bounding box center [411, 54] width 31 height 12
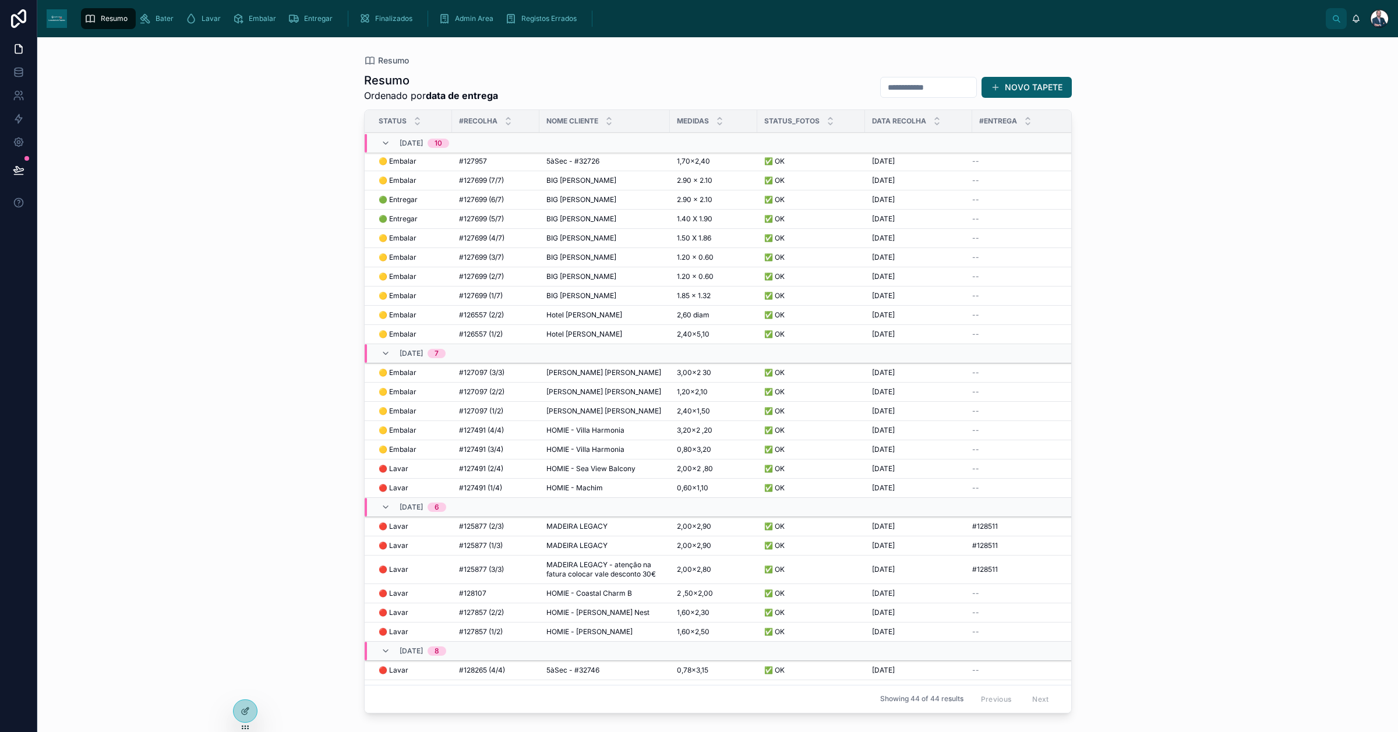
click at [485, 529] on span "#125877 (2/3)" at bounding box center [481, 526] width 45 height 9
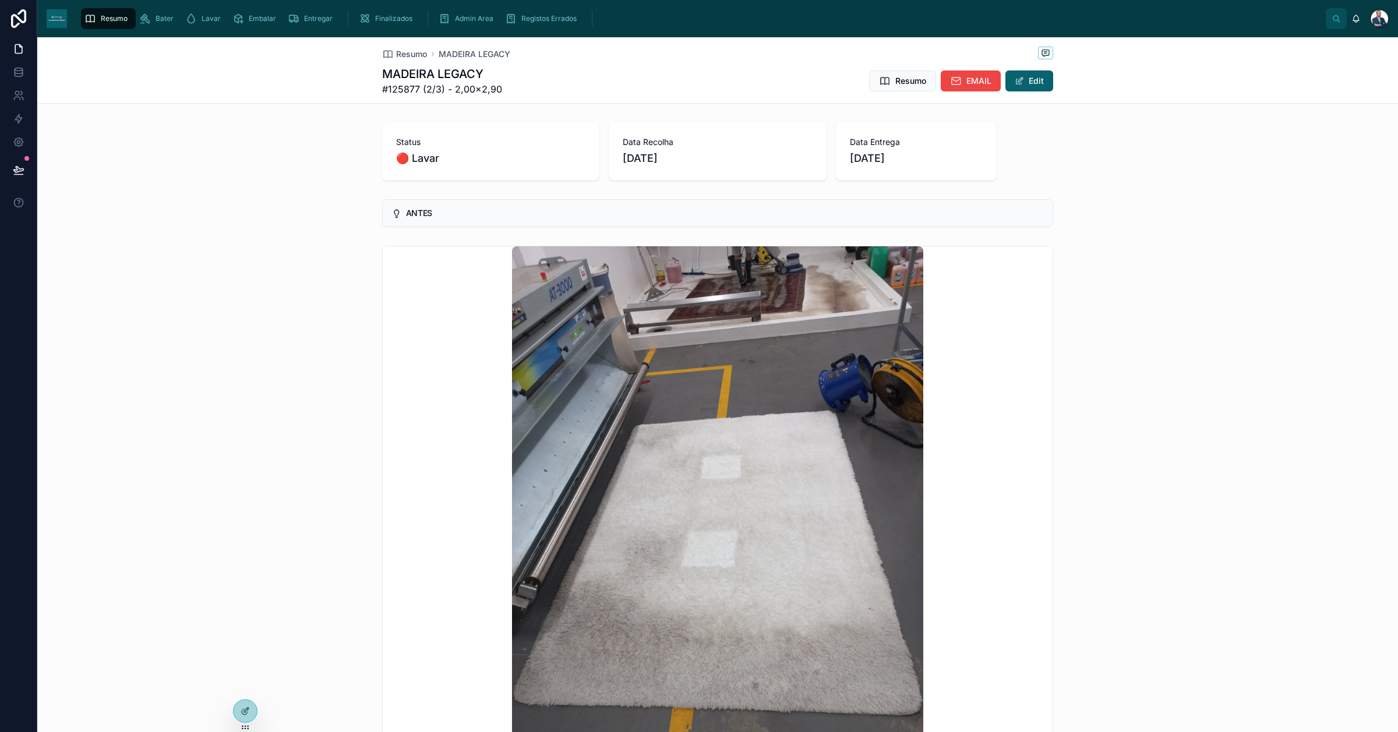
click at [401, 24] on div "Finalizados" at bounding box center [388, 18] width 58 height 19
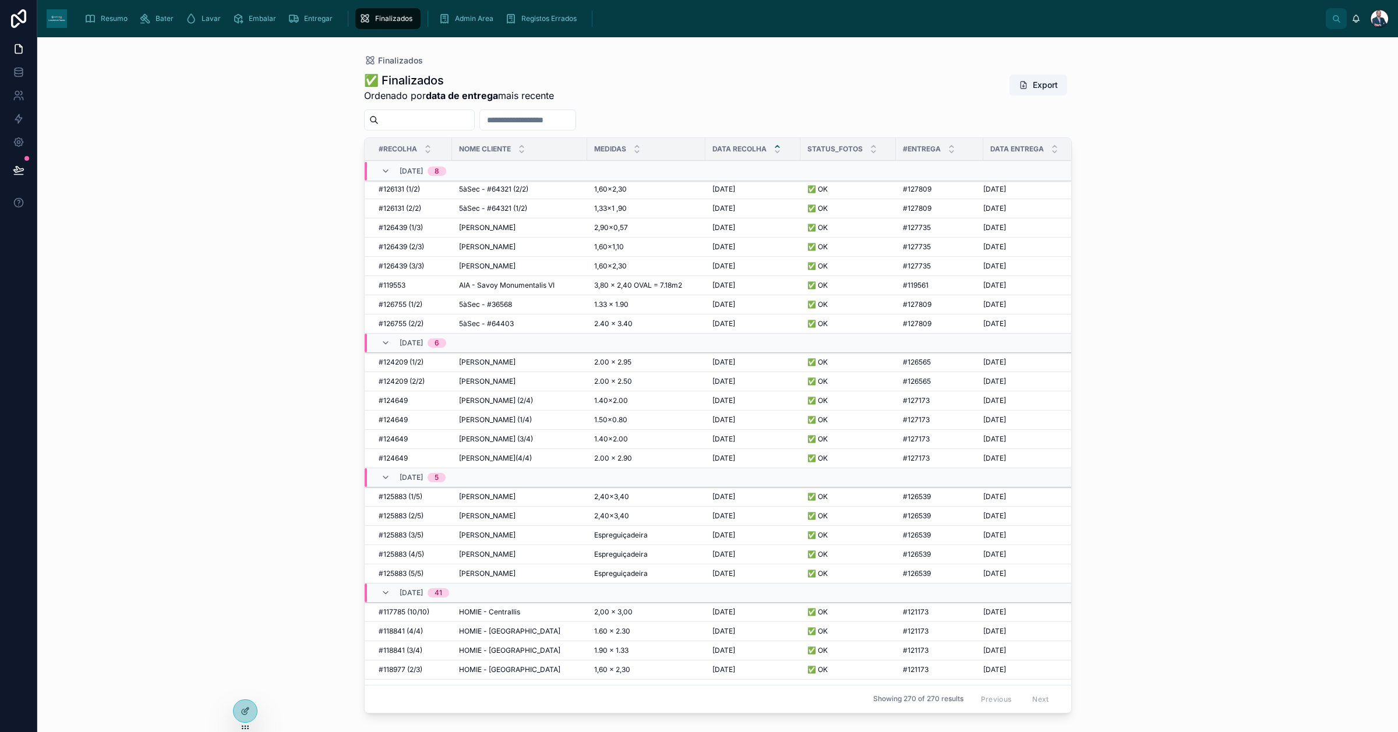
click at [128, 8] on link "Resumo" at bounding box center [108, 18] width 55 height 21
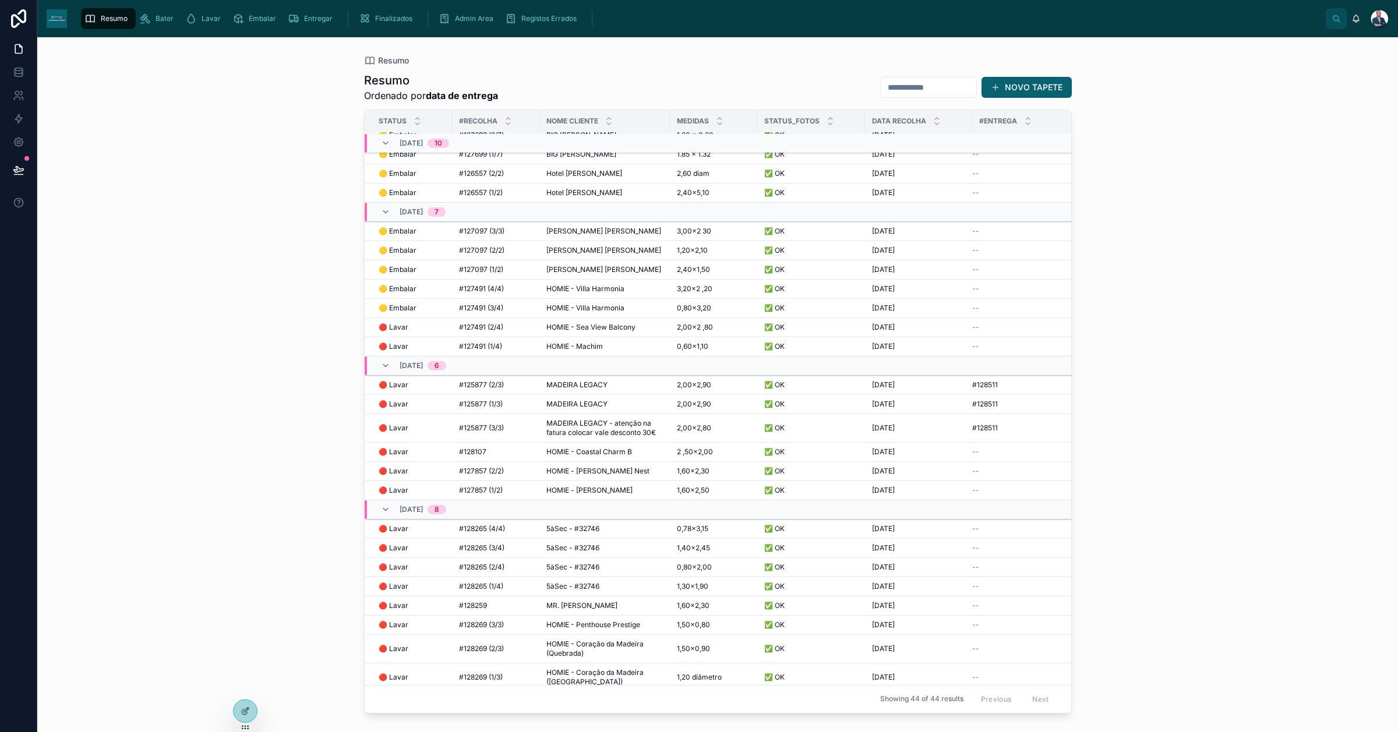
scroll to position [69, 0]
